Goal: Task Accomplishment & Management: Manage account settings

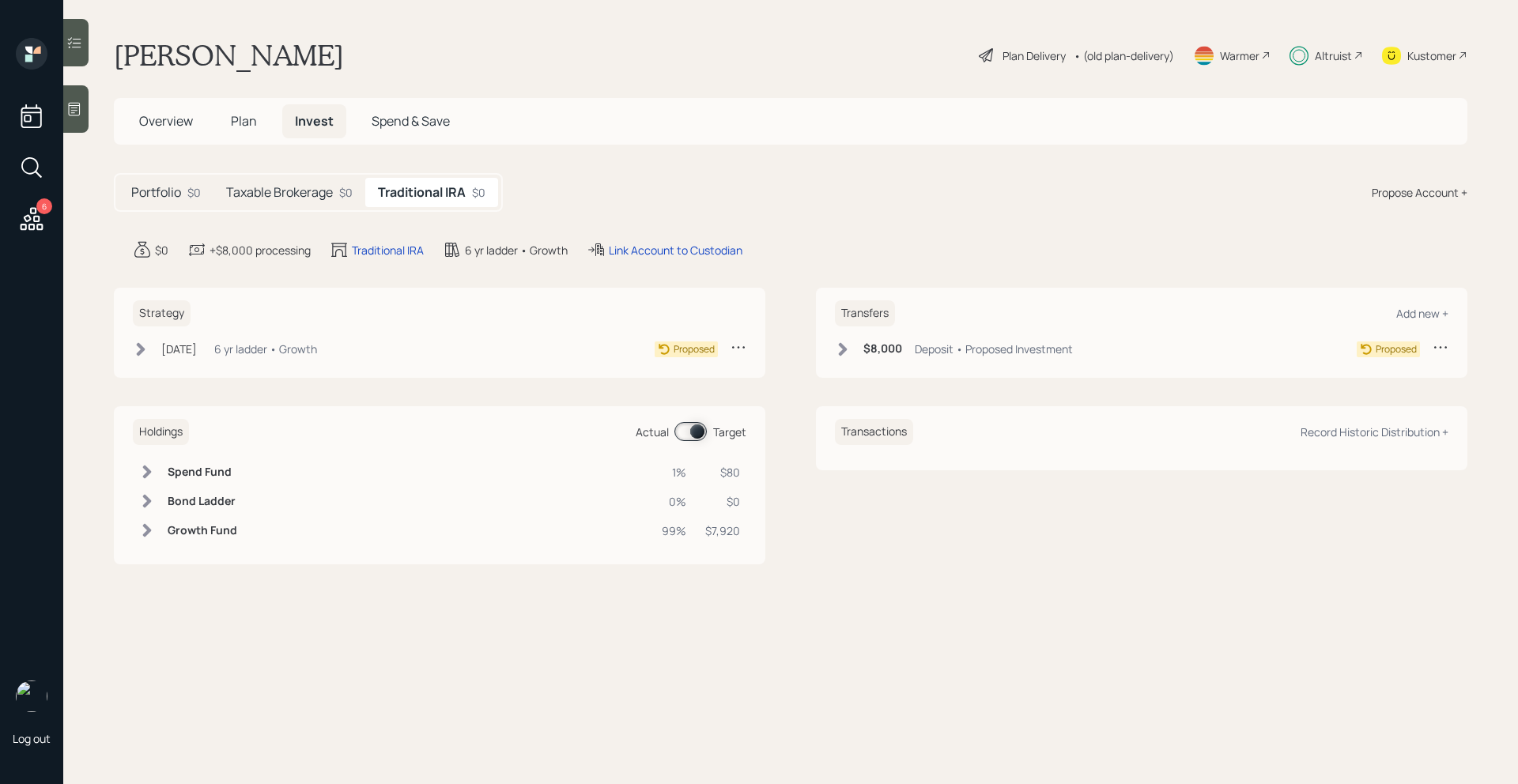
click at [1445, 347] on icon at bounding box center [1441, 347] width 13 height 3
click at [1366, 394] on div "Cancel Transfer" at bounding box center [1391, 392] width 114 height 15
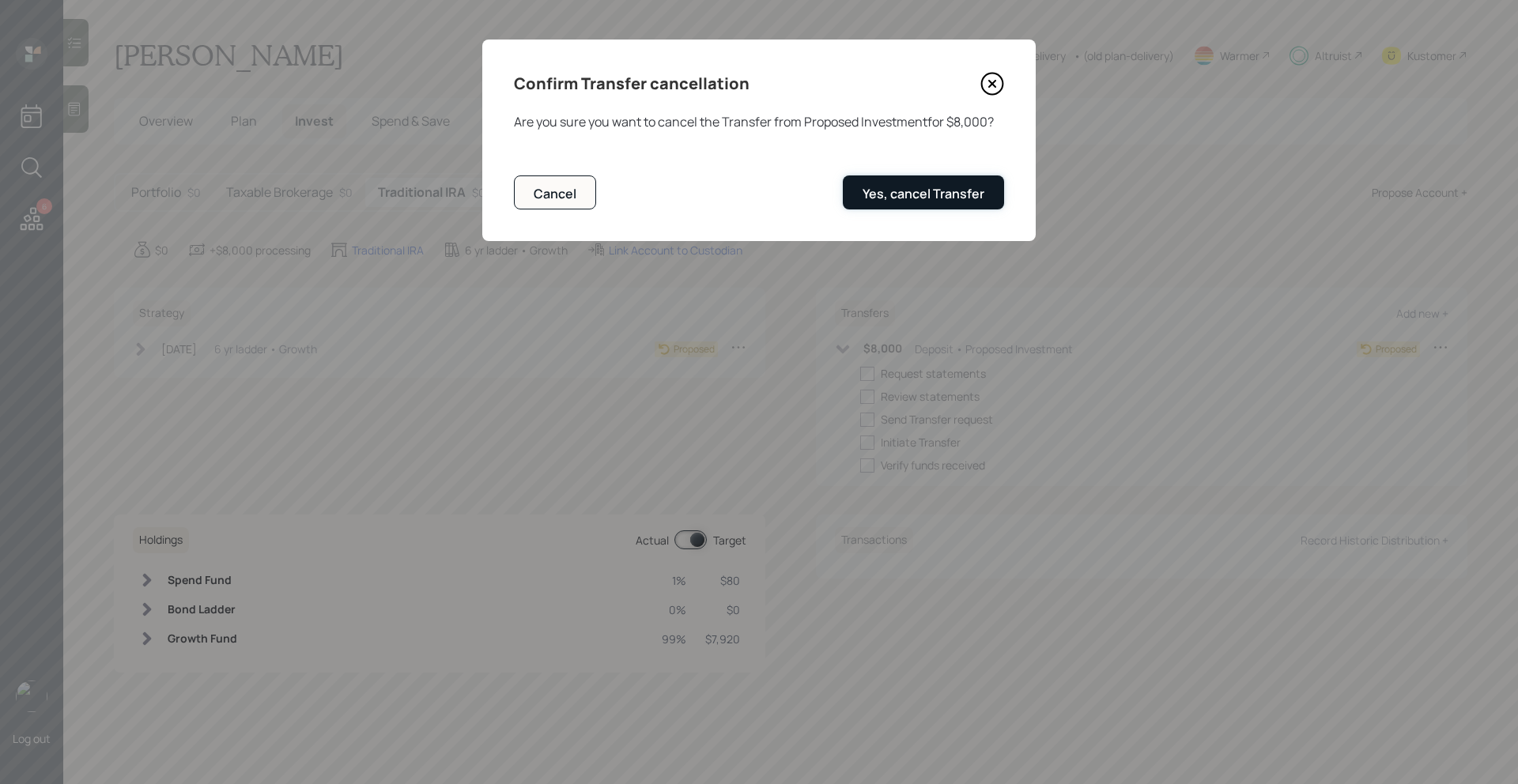
click at [980, 195] on div "Yes, cancel Transfer" at bounding box center [923, 194] width 122 height 17
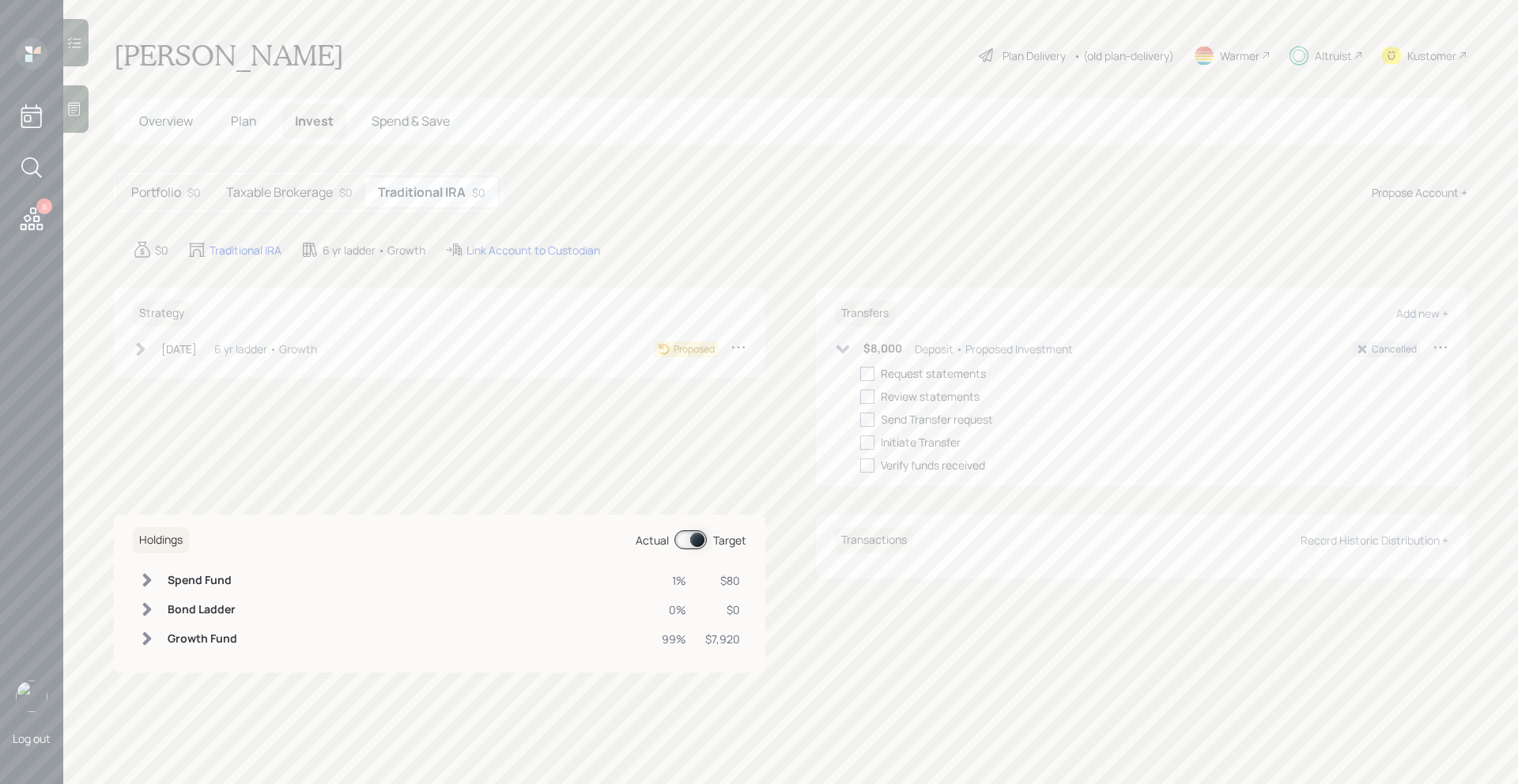
click at [289, 196] on h5 "Taxable Brokerage" at bounding box center [279, 192] width 107 height 15
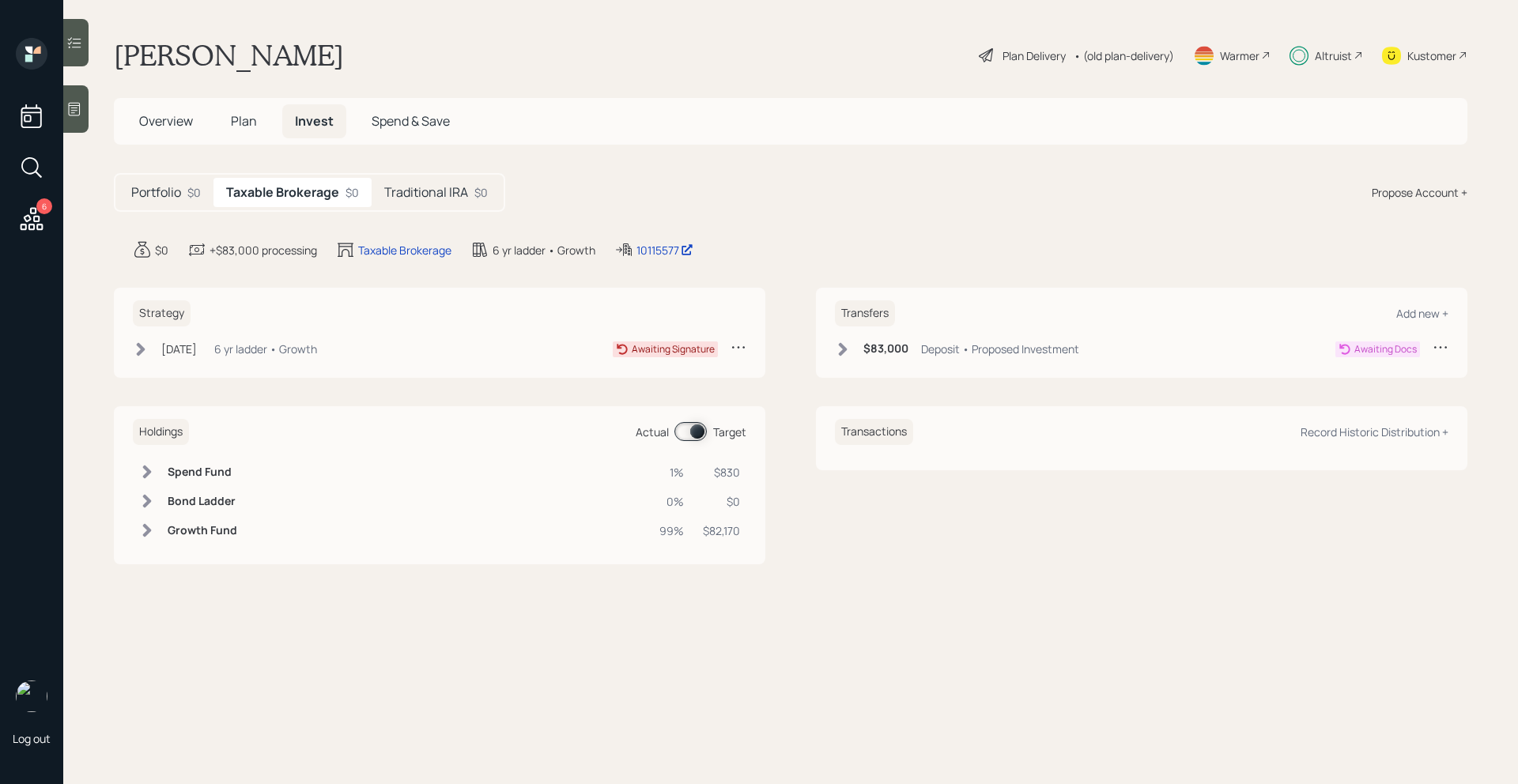
click at [1446, 349] on icon at bounding box center [1441, 347] width 16 height 16
click at [1371, 397] on div "Cancel Transfer" at bounding box center [1391, 392] width 114 height 15
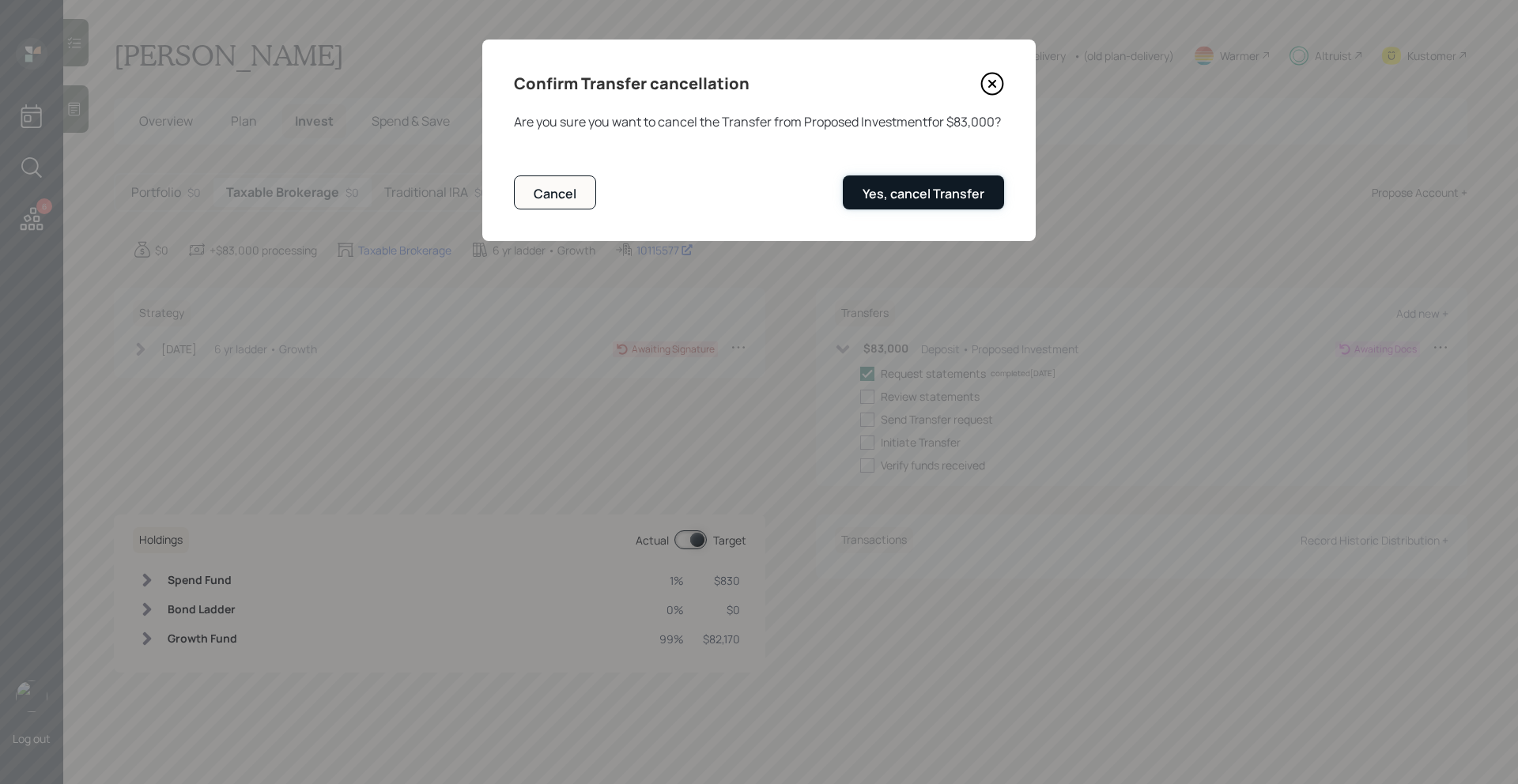
click at [976, 203] on div "Yes, cancel Transfer" at bounding box center [923, 194] width 122 height 17
